Goal: Task Accomplishment & Management: Use online tool/utility

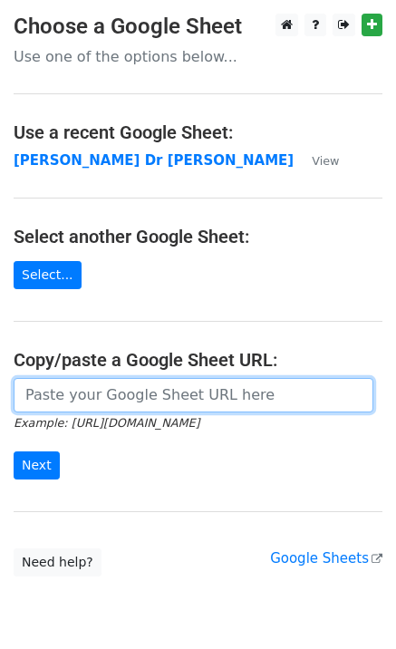
drag, startPoint x: 98, startPoint y: 392, endPoint x: 89, endPoint y: 408, distance: 18.7
click at [98, 392] on input "url" at bounding box center [194, 395] width 360 height 34
paste input "[URL][DOMAIN_NAME]"
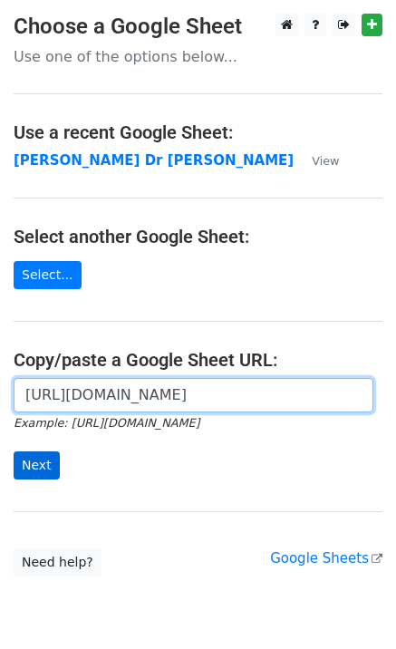
scroll to position [0, 522]
type input "[URL][DOMAIN_NAME]"
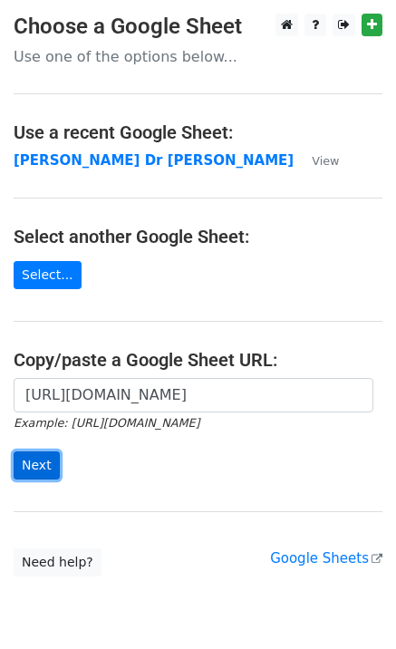
click at [26, 462] on input "Next" at bounding box center [37, 466] width 46 height 28
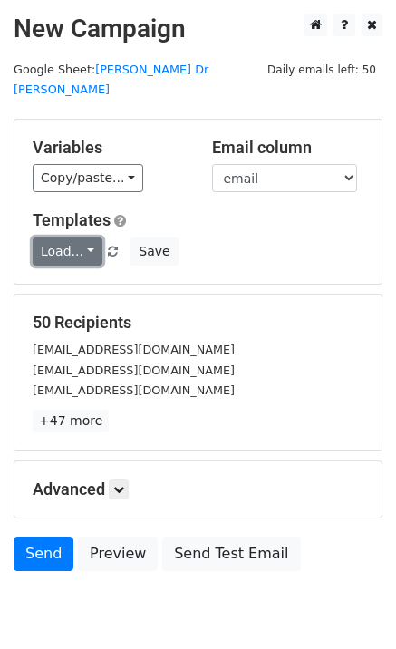
click at [58, 238] on link "Load..." at bounding box center [68, 252] width 70 height 28
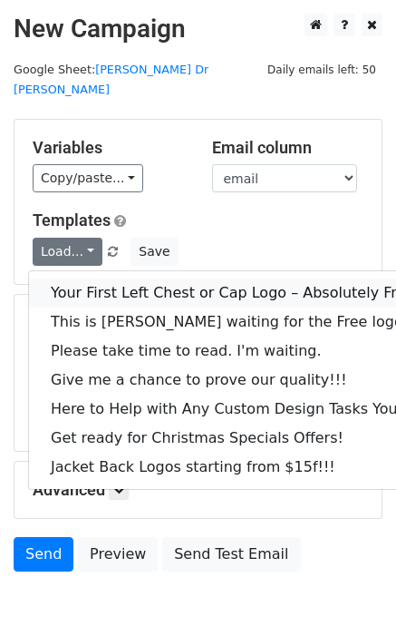
click at [101, 278] on link "Your First Left Chest or Cap Logo – Absolutely Free" at bounding box center [245, 292] width 433 height 29
